Goal: Task Accomplishment & Management: Use online tool/utility

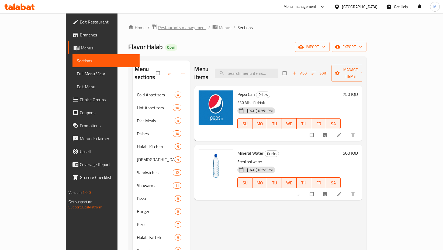
click at [158, 26] on span "Restaurants management" at bounding box center [182, 27] width 48 height 6
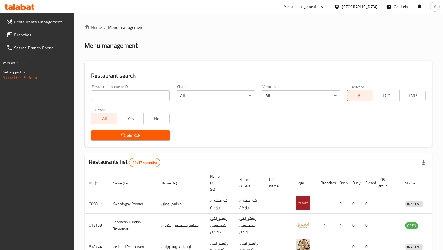
click at [131, 95] on input "search" at bounding box center [130, 95] width 79 height 11
type input "ب"
click button "Search" at bounding box center [130, 135] width 79 height 10
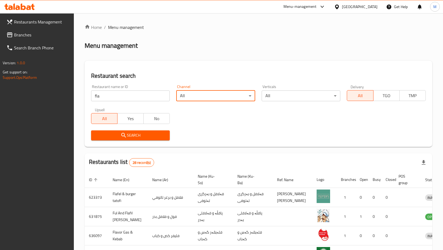
click at [138, 97] on input "fla" at bounding box center [130, 95] width 79 height 11
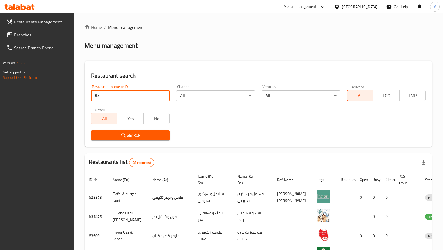
type input "flavor halab"
click at [130, 134] on span "Search" at bounding box center [130, 135] width 70 height 7
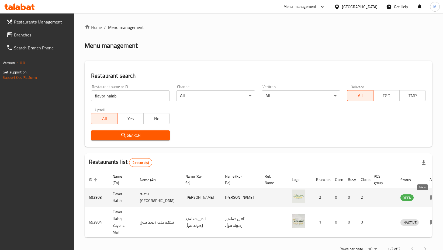
click at [430, 196] on icon "enhanced table" at bounding box center [433, 197] width 6 height 6
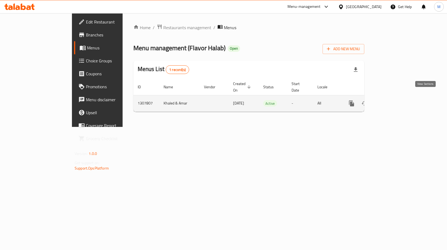
click at [394, 100] on icon "enhanced table" at bounding box center [390, 103] width 6 height 6
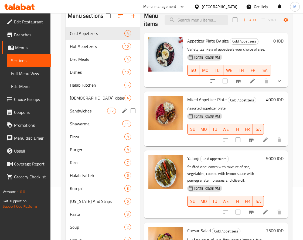
scroll to position [77, 0]
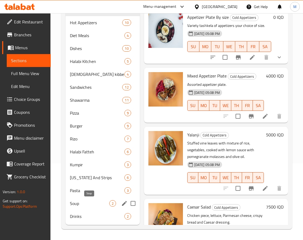
click at [79, 204] on span "Soup" at bounding box center [89, 204] width 39 height 6
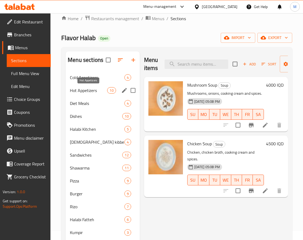
scroll to position [10, 0]
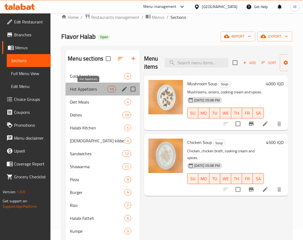
click at [85, 88] on span "Hot Appetizers" at bounding box center [88, 89] width 37 height 6
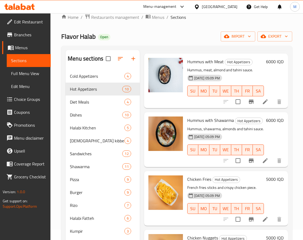
scroll to position [77, 0]
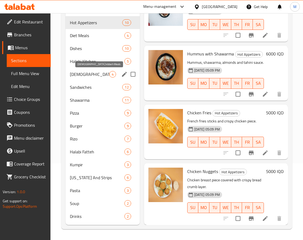
click at [98, 73] on span "Halabi kibbeh Meals" at bounding box center [89, 74] width 39 height 6
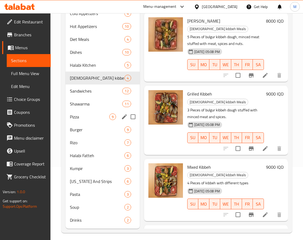
scroll to position [73, 0]
click at [92, 113] on div "Pizza 9" at bounding box center [103, 116] width 74 height 13
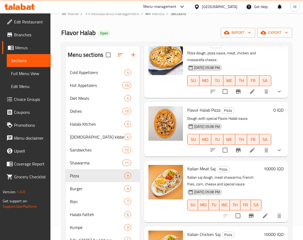
scroll to position [361, 0]
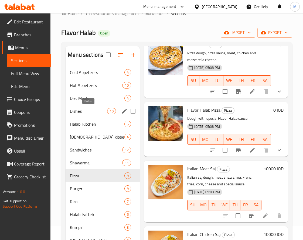
click at [93, 110] on span "Dishes" at bounding box center [88, 111] width 37 height 6
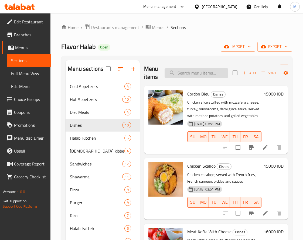
click at [187, 71] on input "search" at bounding box center [196, 72] width 64 height 9
click at [190, 74] on input "فاه" at bounding box center [196, 72] width 64 height 9
click at [186, 73] on input "كفت" at bounding box center [196, 72] width 64 height 9
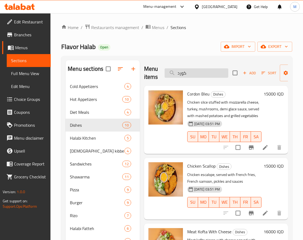
click at [185, 74] on input "كورد" at bounding box center [196, 72] width 64 height 9
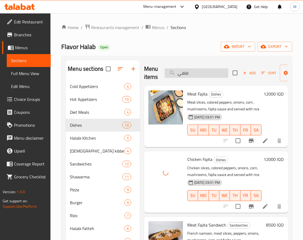
click at [197, 75] on input "فاهي" at bounding box center [196, 72] width 64 height 9
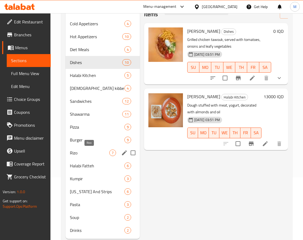
scroll to position [63, 0]
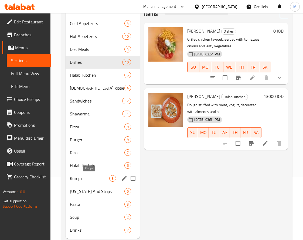
click at [86, 180] on span "Kumpir" at bounding box center [89, 179] width 39 height 6
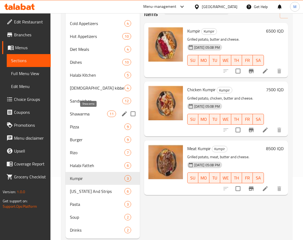
click at [86, 113] on span "Shawarma" at bounding box center [88, 114] width 37 height 6
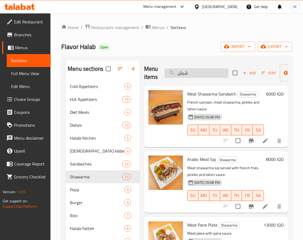
click at [182, 75] on input "شيش" at bounding box center [196, 72] width 64 height 9
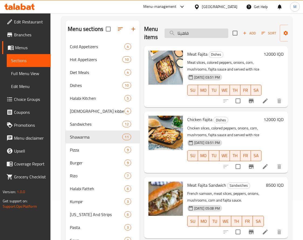
click at [191, 34] on input "فاهيتا" at bounding box center [196, 33] width 64 height 9
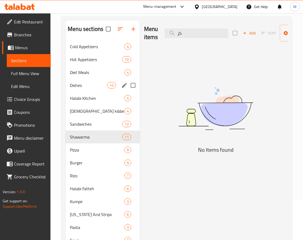
type input "ك"
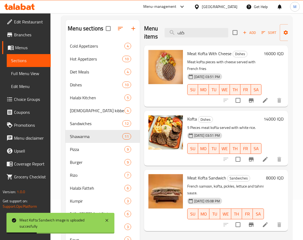
scroll to position [40, 0]
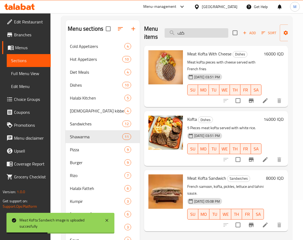
click at [198, 29] on input "كف" at bounding box center [196, 32] width 64 height 9
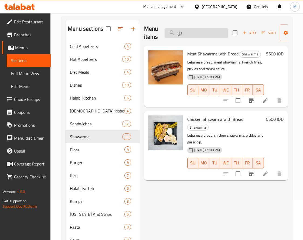
type input "ب"
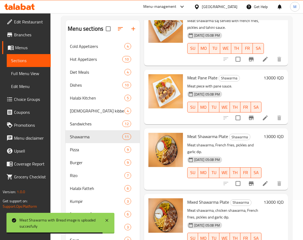
scroll to position [0, 0]
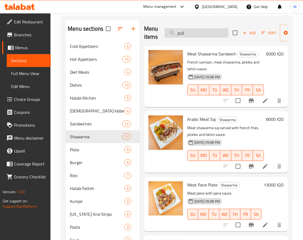
click at [203, 33] on input "لحم" at bounding box center [196, 32] width 64 height 9
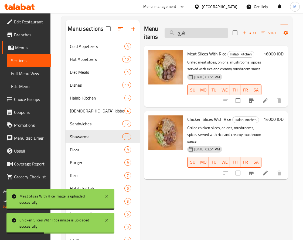
click at [190, 31] on input "شرح" at bounding box center [196, 32] width 64 height 9
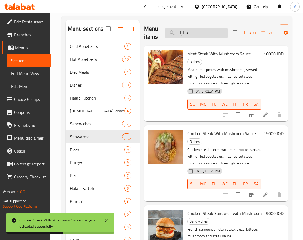
click at [178, 32] on input "ستيك" at bounding box center [196, 32] width 64 height 9
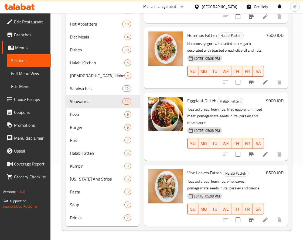
scroll to position [77, 0]
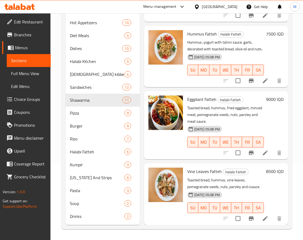
type input "فت"
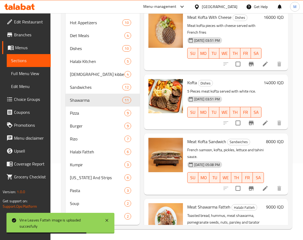
scroll to position [0, 0]
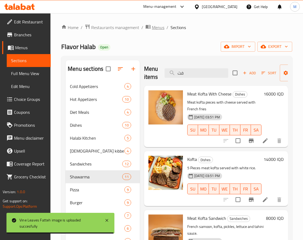
click at [156, 28] on span "Menus" at bounding box center [158, 27] width 12 height 6
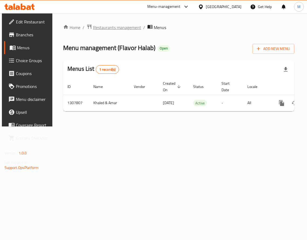
click at [123, 31] on span "Restaurants management" at bounding box center [117, 27] width 48 height 6
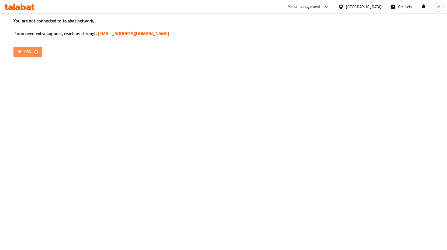
click at [30, 55] on span "Reload" at bounding box center [28, 51] width 20 height 7
click at [30, 50] on span "Reload" at bounding box center [28, 51] width 20 height 7
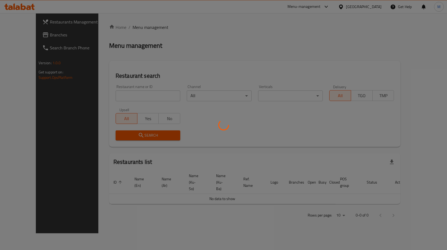
click at [108, 96] on div at bounding box center [223, 125] width 447 height 250
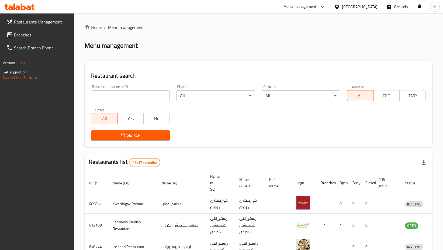
click at [108, 96] on input "search" at bounding box center [130, 95] width 79 height 11
type input "shawarma 12"
click button "Search" at bounding box center [130, 135] width 79 height 10
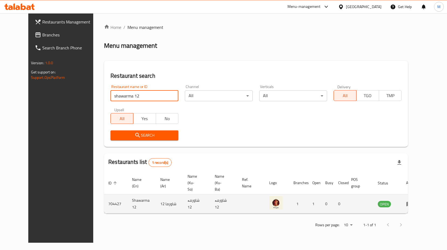
click at [412, 202] on icon "enhanced table" at bounding box center [410, 204] width 6 height 5
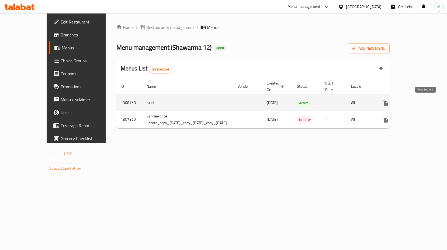
click at [429, 103] on link "enhanced table" at bounding box center [424, 102] width 13 height 13
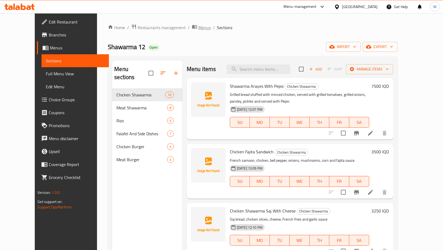
click at [198, 26] on span "Menus" at bounding box center [204, 27] width 12 height 6
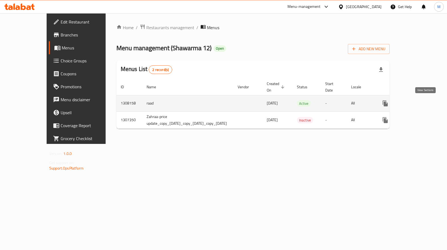
click at [422, 104] on icon "enhanced table" at bounding box center [424, 103] width 6 height 6
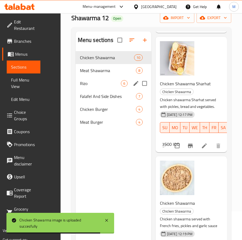
scroll to position [29, 0]
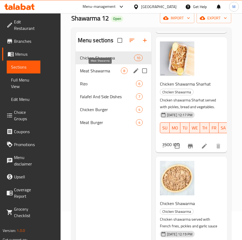
click at [108, 70] on span "Meat Shawarma" at bounding box center [100, 71] width 41 height 6
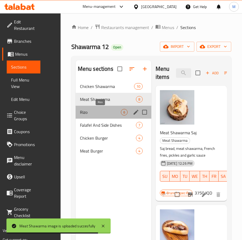
click at [83, 111] on span "Rizo" at bounding box center [100, 112] width 41 height 6
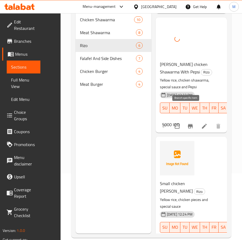
scroll to position [75, 0]
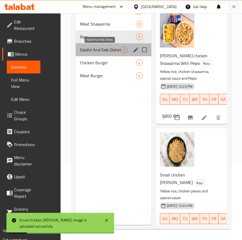
click at [103, 48] on span "Falafel And Side Dishes" at bounding box center [100, 50] width 41 height 6
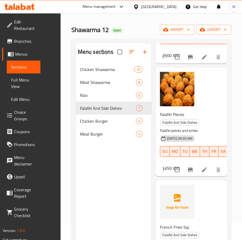
scroll to position [622, 0]
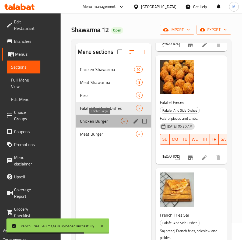
click at [97, 121] on span "Chicken Burger" at bounding box center [100, 121] width 41 height 6
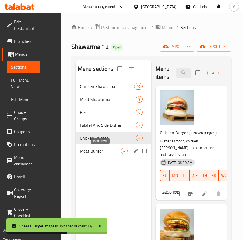
click at [98, 151] on span "Meat Burger" at bounding box center [100, 151] width 41 height 6
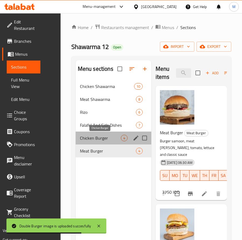
click at [89, 140] on span "Chicken Burger" at bounding box center [100, 138] width 41 height 6
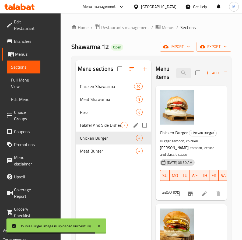
click at [97, 129] on div "Falafel And Side Dishes 7" at bounding box center [114, 125] width 76 height 13
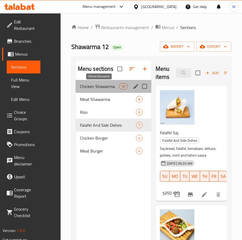
click at [114, 84] on span "Chicken Shawarma" at bounding box center [99, 86] width 39 height 6
